Goal: Register for event/course

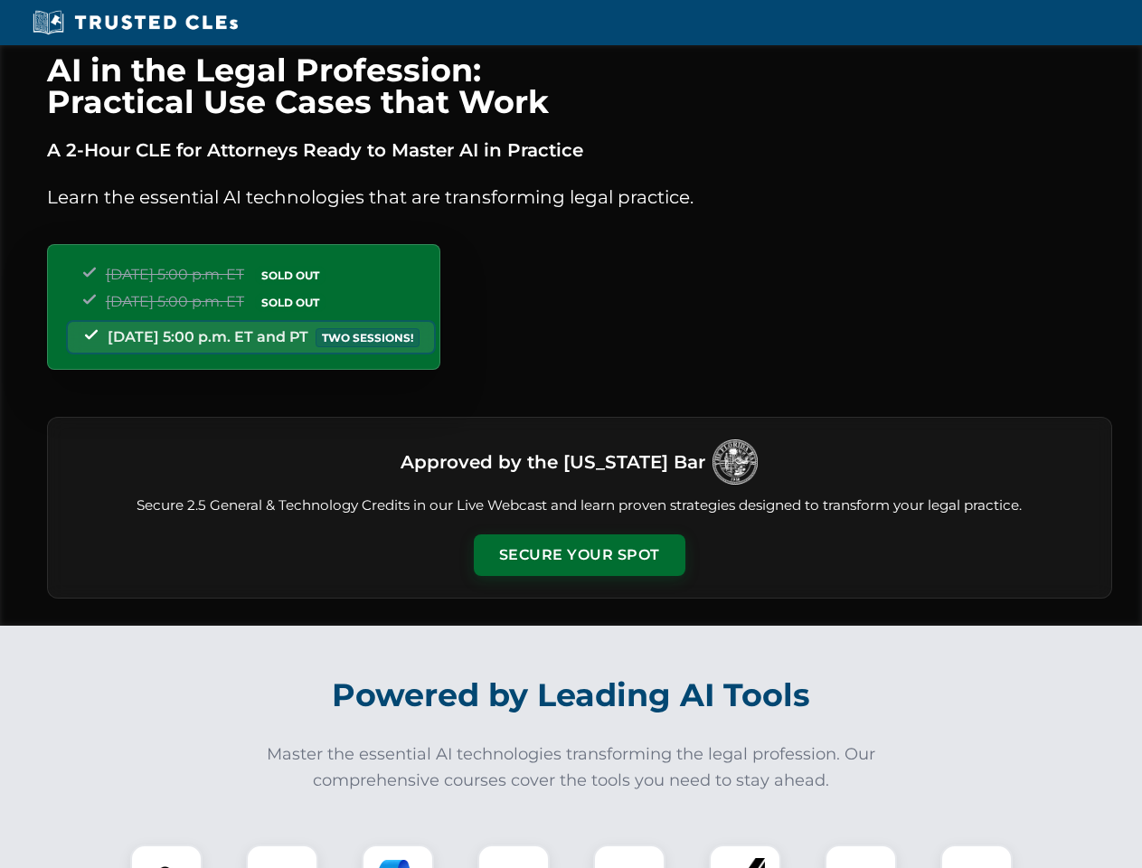
click at [579, 555] on button "Secure Your Spot" at bounding box center [580, 555] width 212 height 42
click at [166, 856] on img at bounding box center [166, 880] width 52 height 52
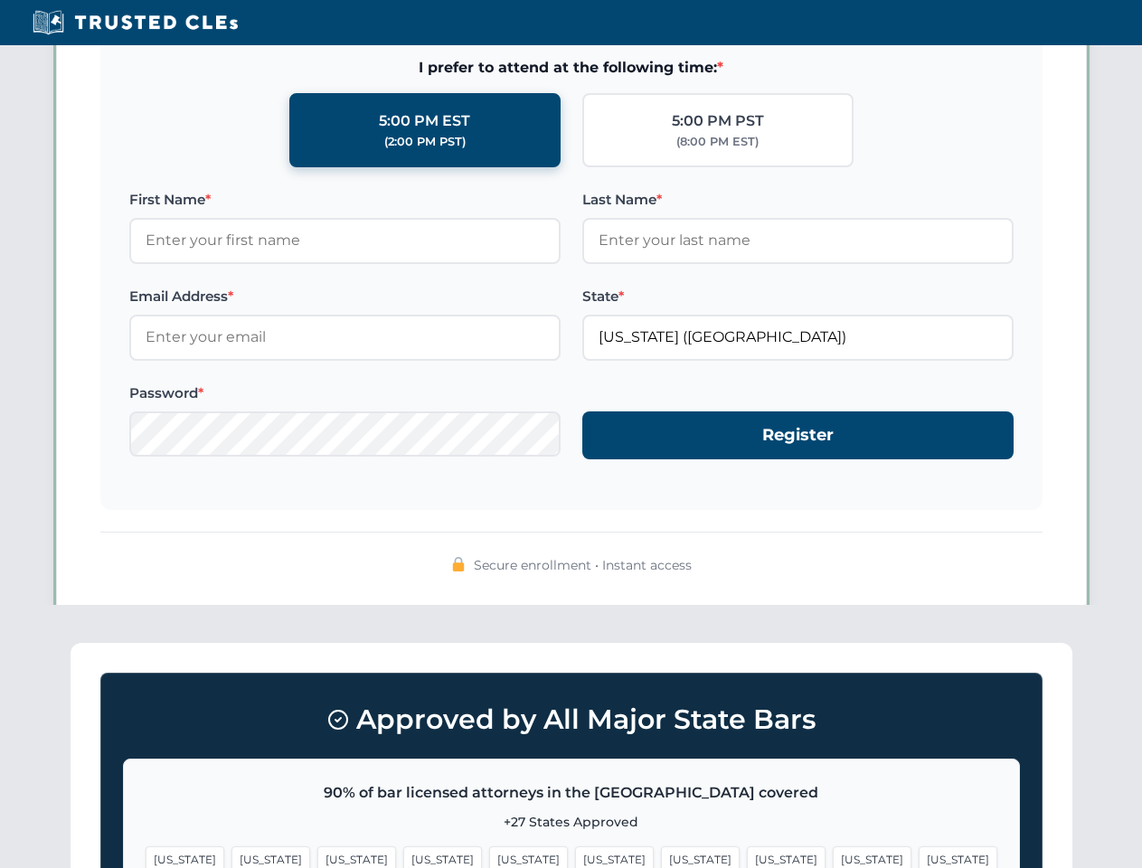
click at [661, 856] on span "[US_STATE]" at bounding box center [700, 859] width 79 height 26
click at [833, 856] on span "[US_STATE]" at bounding box center [872, 859] width 79 height 26
